Goal: Task Accomplishment & Management: Manage account settings

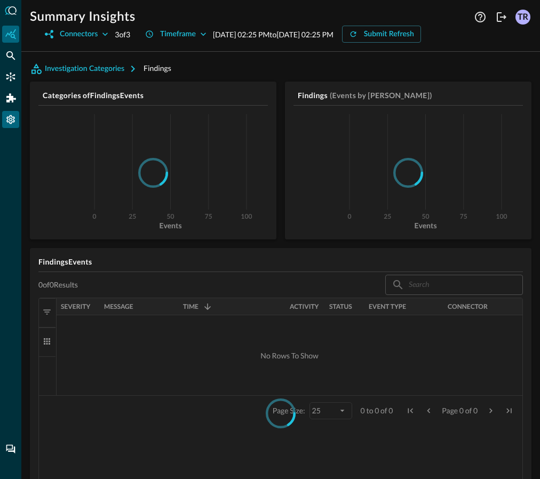
click at [9, 118] on icon "Settings" at bounding box center [10, 119] width 9 height 9
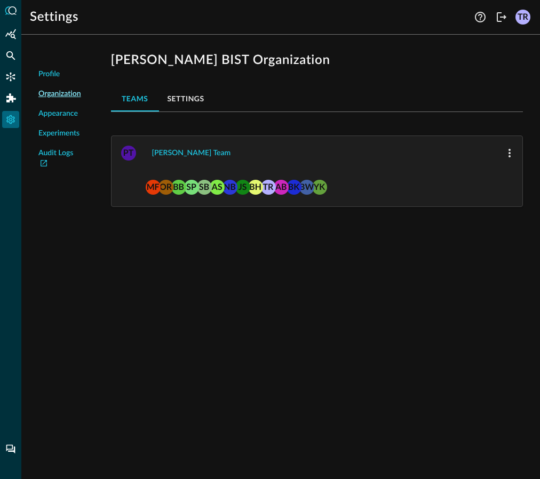
click at [417, 169] on div "PT Pearson Team" at bounding box center [317, 153] width 411 height 34
click at [172, 156] on div "Pearson Team" at bounding box center [191, 153] width 79 height 13
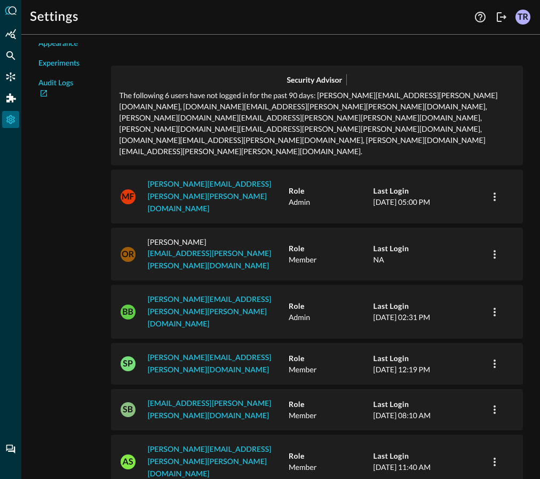
scroll to position [70, 0]
click at [491, 248] on icon "button" at bounding box center [494, 254] width 13 height 13
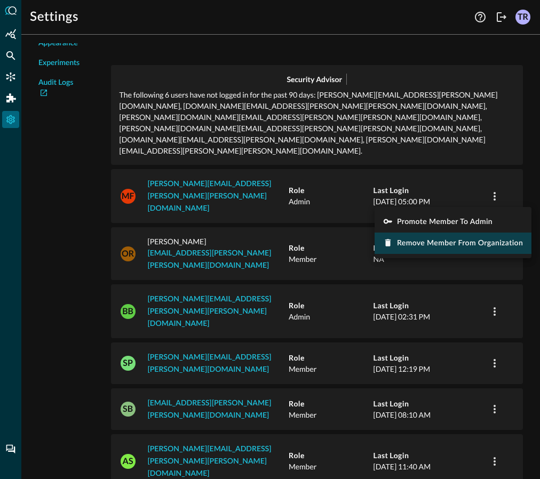
click at [433, 241] on span "Remove Member from Organization" at bounding box center [460, 243] width 126 height 7
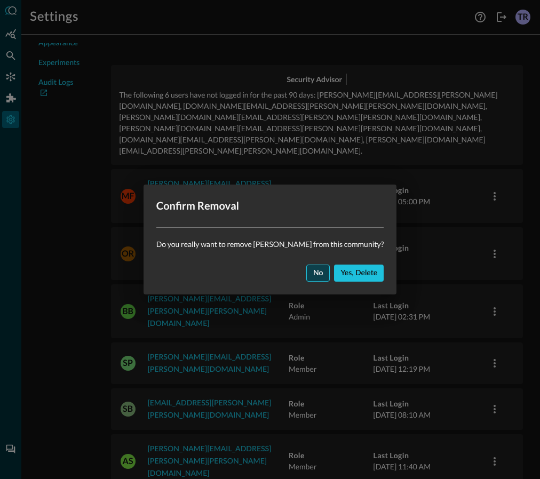
click at [313, 274] on div "No" at bounding box center [318, 273] width 10 height 13
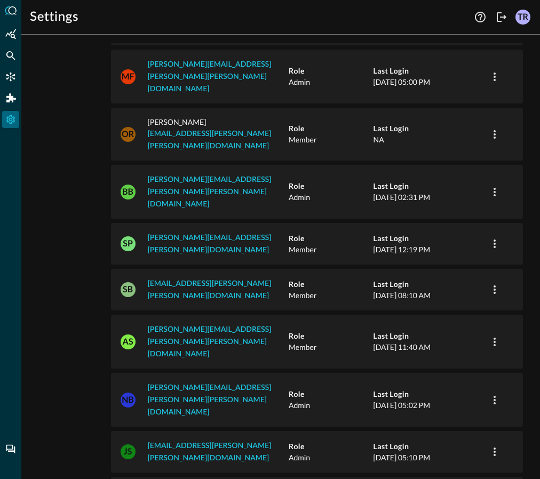
scroll to position [193, 0]
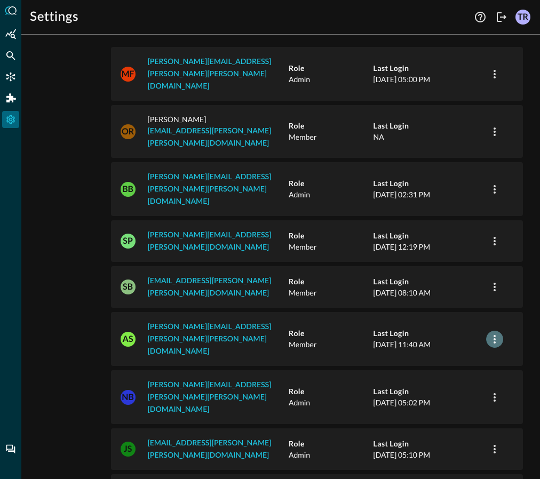
click at [491, 333] on icon "button" at bounding box center [494, 339] width 13 height 13
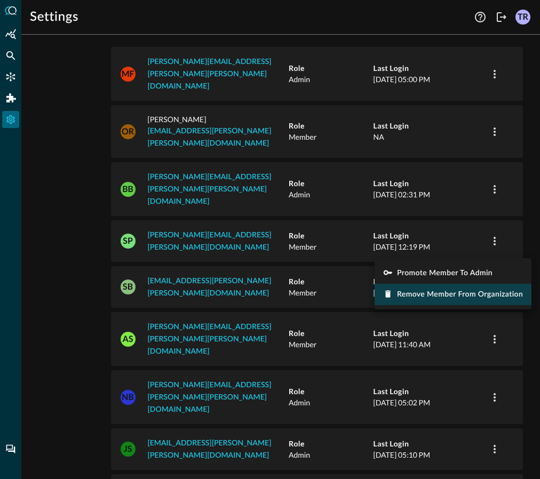
click at [438, 293] on span "Remove Member from Organization" at bounding box center [460, 294] width 126 height 7
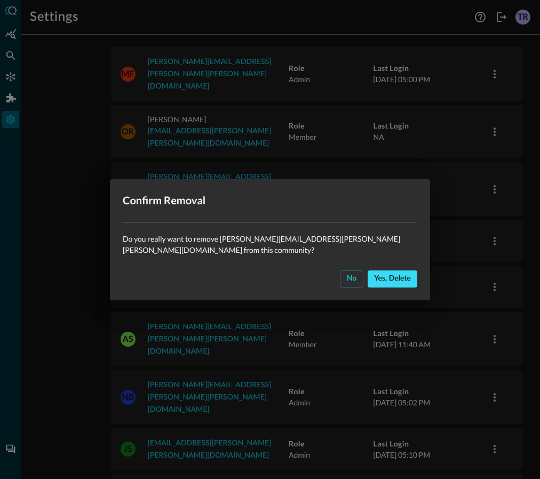
click at [390, 273] on div "Yes, delete" at bounding box center [392, 278] width 37 height 13
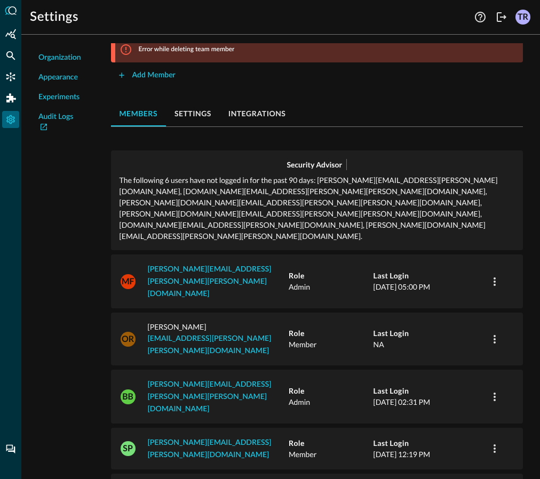
scroll to position [34, 0]
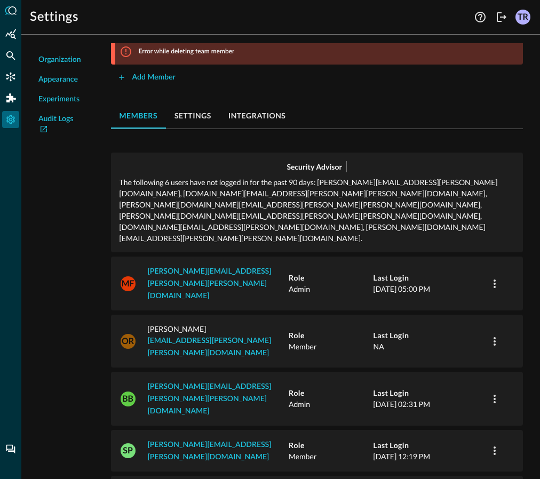
click at [193, 114] on button "settings" at bounding box center [193, 116] width 54 height 26
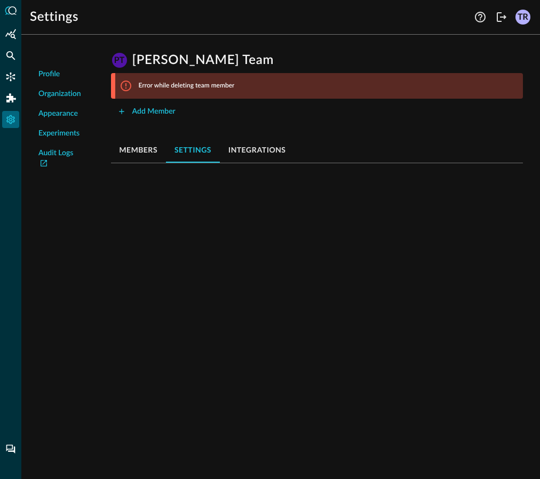
scroll to position [0, 0]
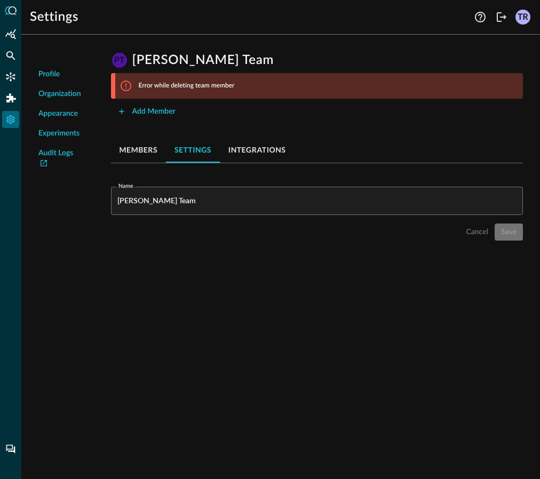
click at [267, 148] on button "integrations" at bounding box center [257, 150] width 75 height 26
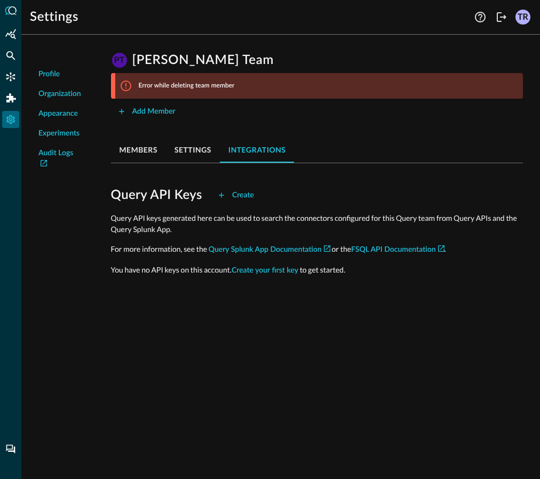
click at [139, 147] on button "members" at bounding box center [138, 150] width 55 height 26
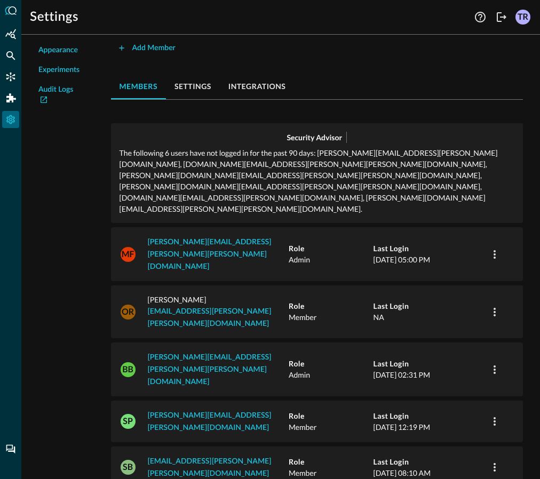
scroll to position [73, 0]
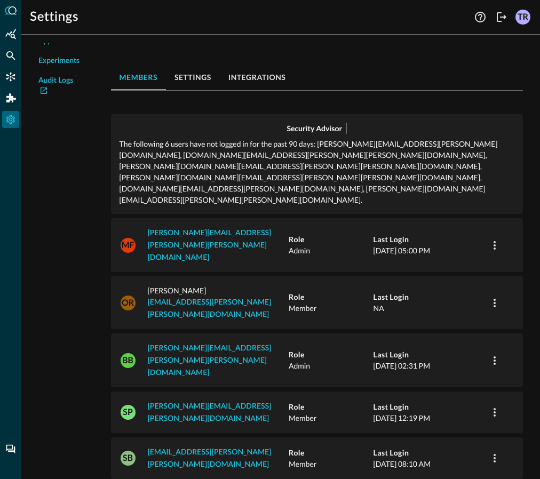
click at [297, 245] on p "Admin" at bounding box center [331, 250] width 85 height 11
click at [497, 239] on icon "button" at bounding box center [494, 245] width 13 height 13
click at [519, 101] on div at bounding box center [270, 239] width 540 height 479
click at [481, 18] on icon "Help" at bounding box center [480, 17] width 11 height 11
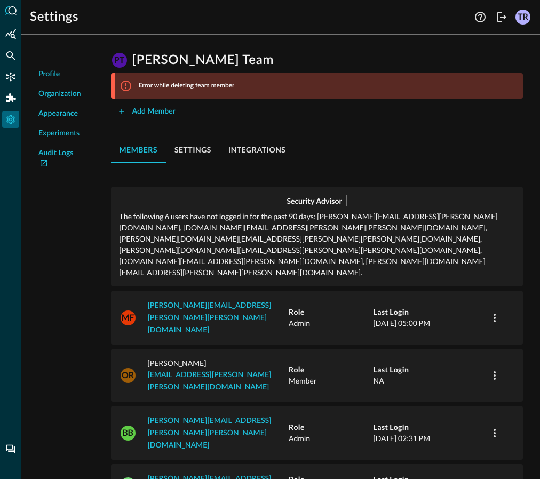
click at [216, 211] on p "The following 6 users have not logged in for the past 90 days: sekhar.penugonda…" at bounding box center [317, 244] width 395 height 67
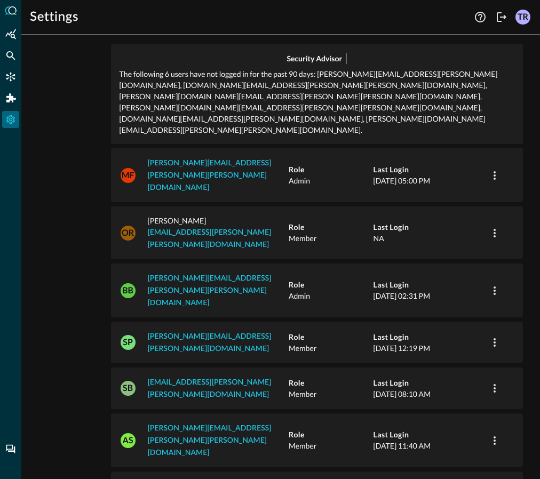
scroll to position [143, 0]
click at [497, 206] on div "OR Oisin Regan oisin.regan@pearson.com Role Member Last Login NA" at bounding box center [317, 232] width 412 height 53
click at [495, 228] on icon "button" at bounding box center [495, 232] width 2 height 9
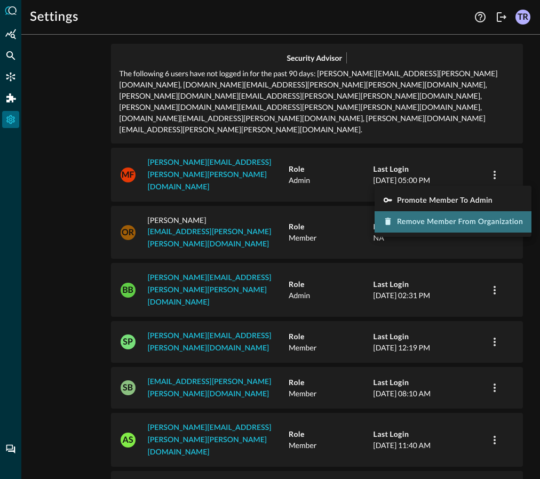
click at [445, 227] on div "Remove Member from Organization" at bounding box center [460, 222] width 126 height 13
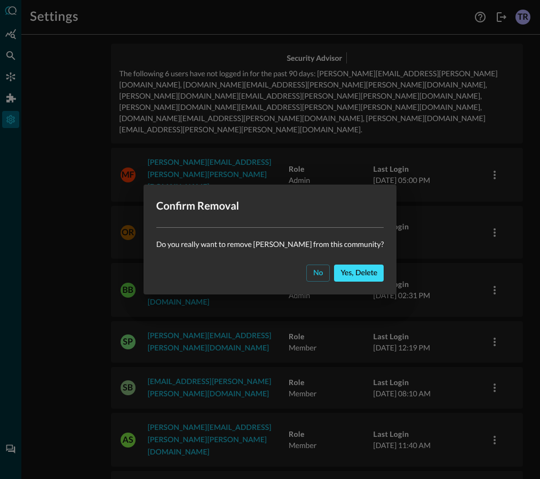
click at [350, 271] on div "Yes, delete" at bounding box center [358, 273] width 37 height 13
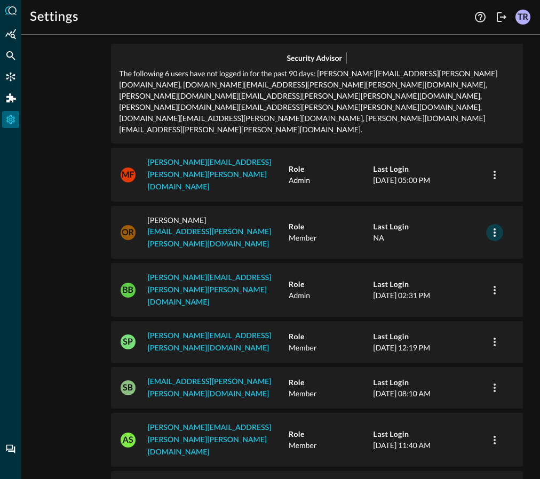
click at [499, 226] on icon "button" at bounding box center [494, 232] width 13 height 13
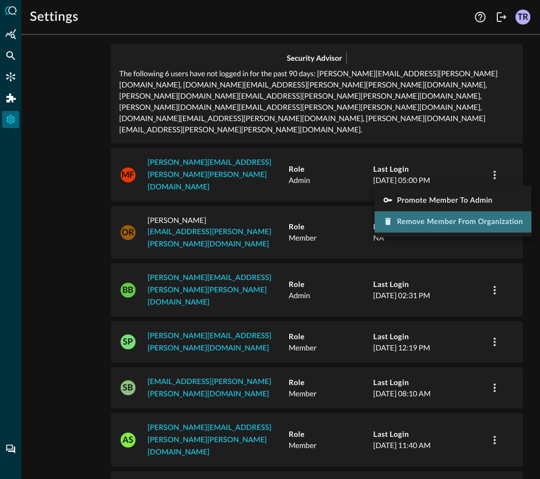
click at [420, 223] on span "Remove Member from Organization" at bounding box center [460, 221] width 126 height 7
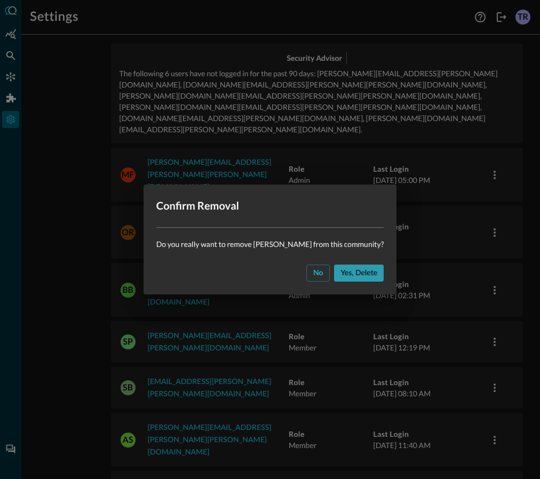
click at [344, 273] on div "Yes, delete" at bounding box center [358, 273] width 37 height 13
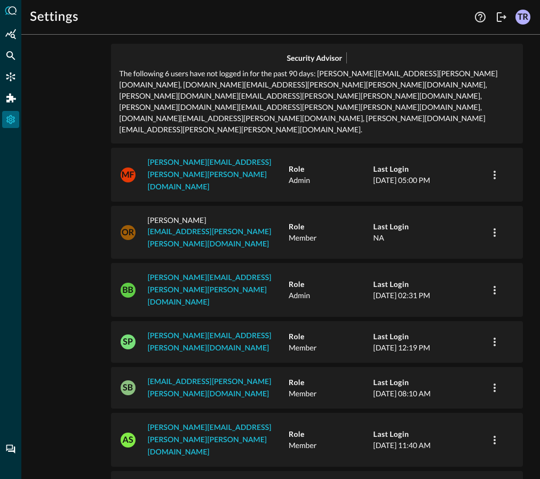
scroll to position [161, 0]
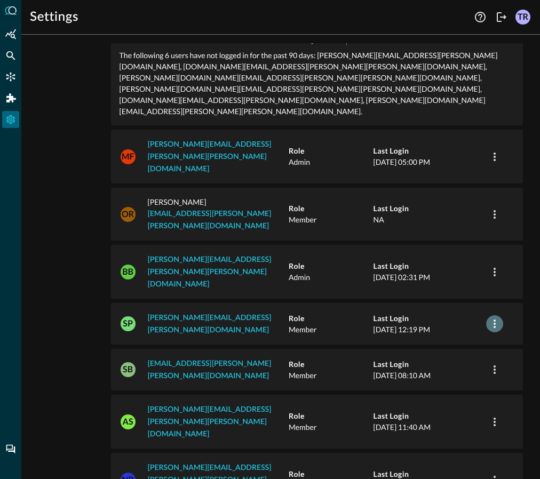
click at [496, 317] on icon "button" at bounding box center [494, 323] width 13 height 13
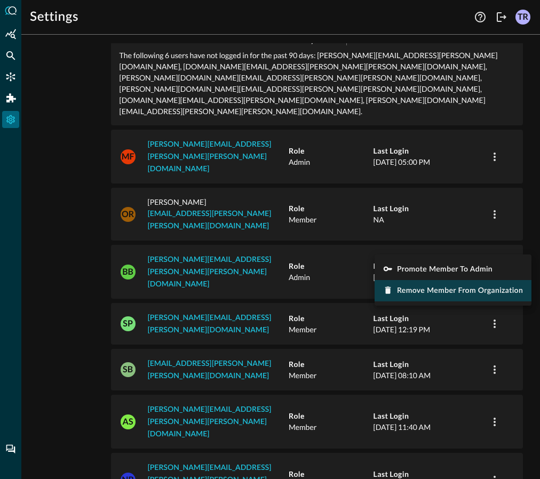
click at [445, 292] on span "Remove Member from Organization" at bounding box center [460, 290] width 126 height 7
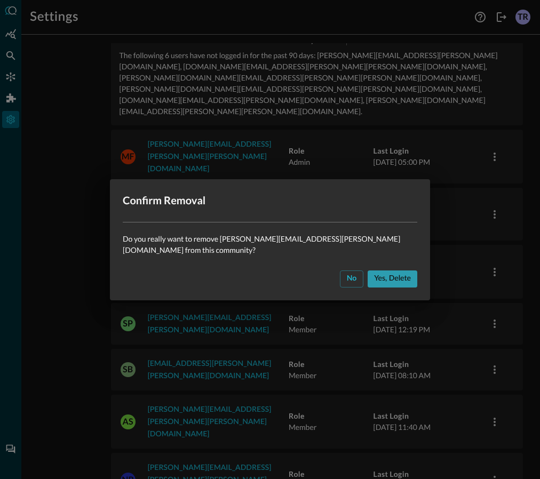
click at [387, 272] on div "Yes, delete" at bounding box center [392, 278] width 37 height 13
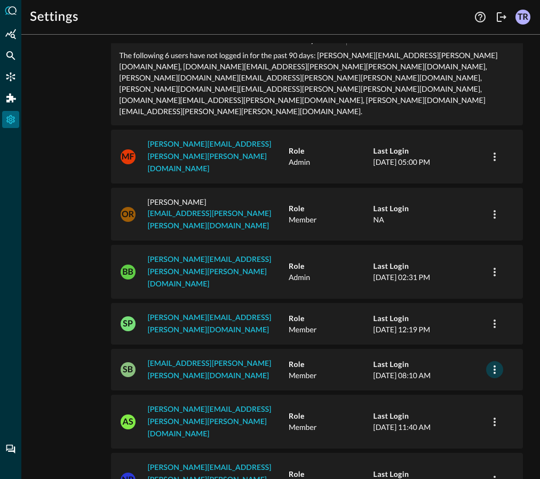
click at [494, 363] on icon "button" at bounding box center [494, 369] width 13 height 13
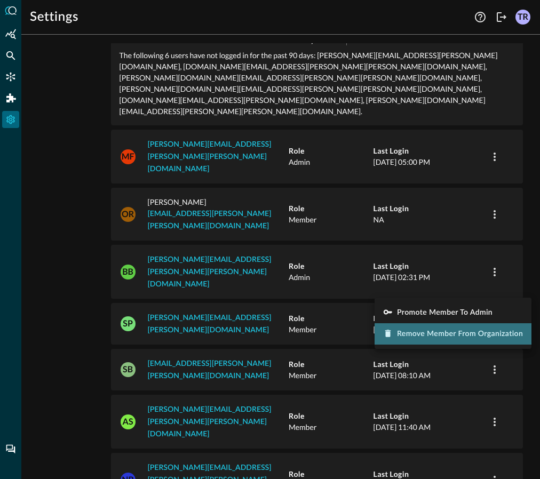
click at [427, 334] on span "Remove Member from Organization" at bounding box center [460, 333] width 126 height 7
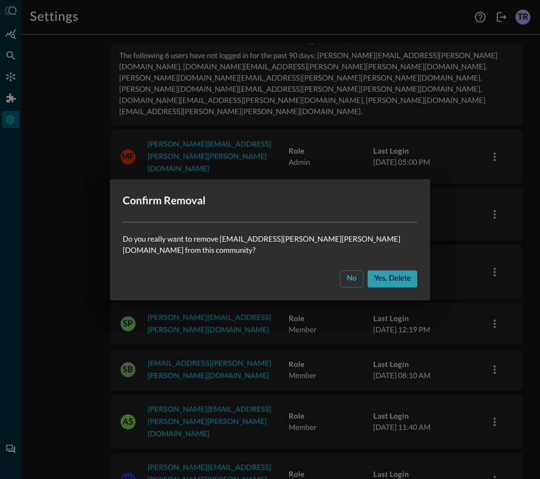
click at [374, 272] on div "Yes, delete" at bounding box center [392, 278] width 37 height 13
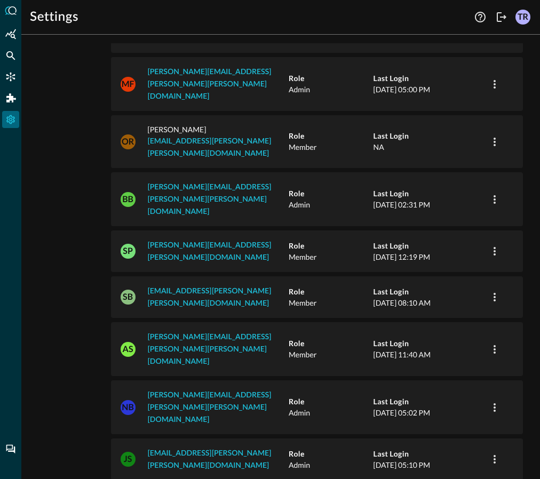
scroll to position [239, 0]
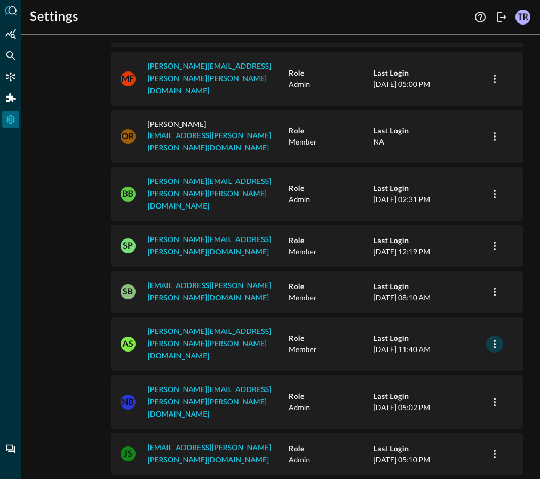
click at [495, 340] on icon "button" at bounding box center [495, 344] width 2 height 9
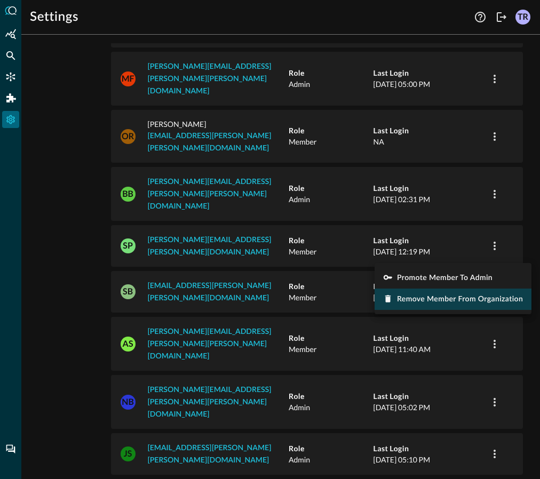
click at [445, 299] on span "Remove Member from Organization" at bounding box center [460, 299] width 126 height 7
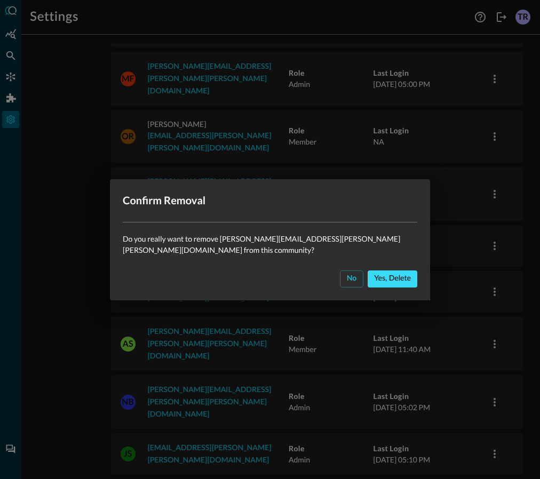
click at [374, 273] on div "Yes, delete" at bounding box center [392, 278] width 37 height 13
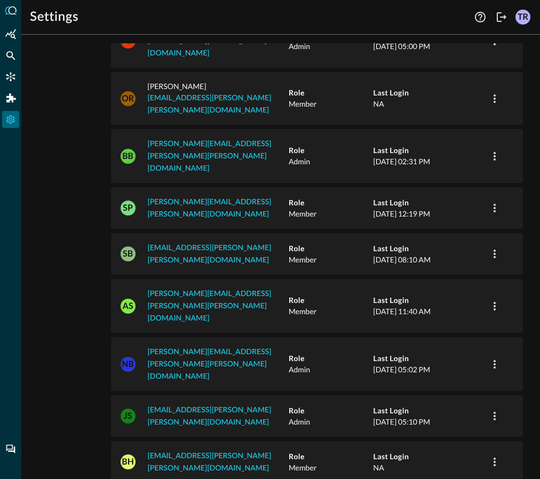
scroll to position [278, 0]
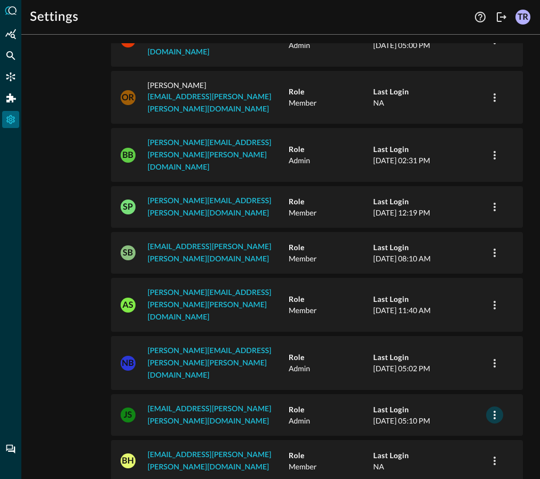
click at [493, 409] on icon "button" at bounding box center [494, 415] width 13 height 13
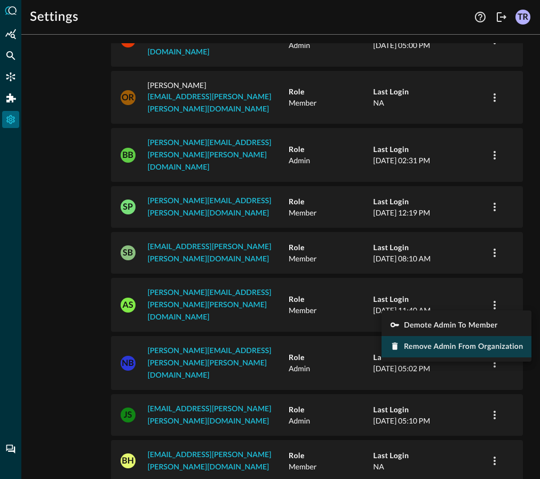
click at [434, 348] on span "Remove Admin from Organization" at bounding box center [463, 346] width 119 height 7
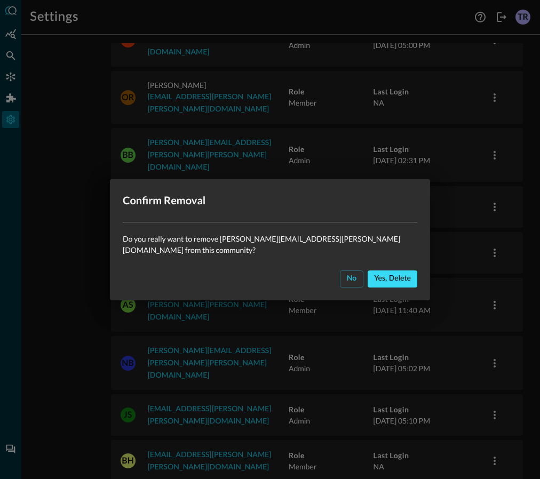
click at [374, 272] on div "Yes, delete" at bounding box center [392, 278] width 37 height 13
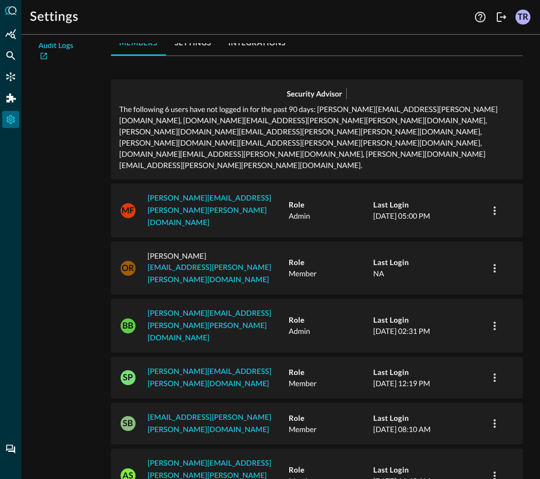
scroll to position [0, 0]
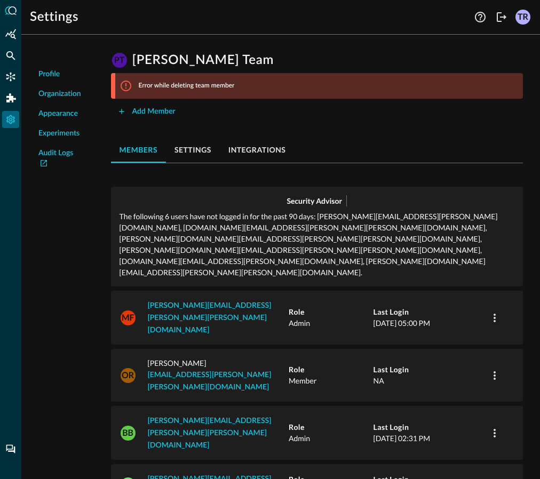
click at [132, 86] on div "Error while deleting team member" at bounding box center [319, 86] width 408 height 26
click at [121, 89] on icon at bounding box center [126, 86] width 13 height 13
click at [149, 94] on div "Error while deleting team member" at bounding box center [319, 86] width 408 height 26
click at [208, 145] on button "settings" at bounding box center [193, 150] width 54 height 26
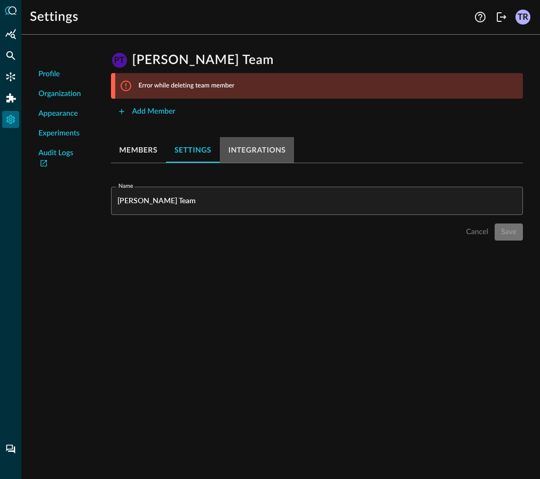
click at [248, 145] on button "integrations" at bounding box center [257, 150] width 75 height 26
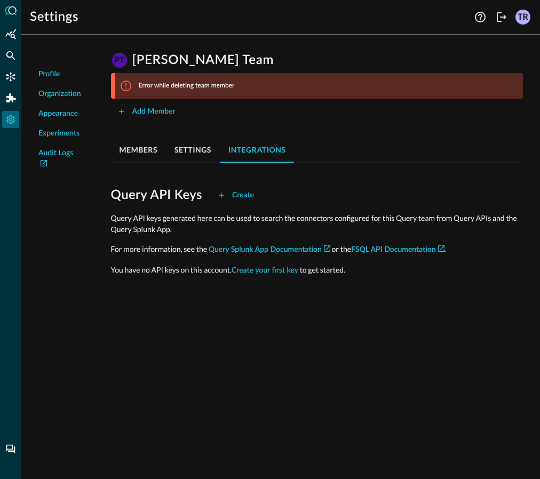
click at [135, 164] on div "PT Pearson Team Error while deleting team member Add Member members settings in…" at bounding box center [316, 167] width 429 height 248
click at [134, 155] on button "members" at bounding box center [138, 150] width 55 height 26
